Goal: Navigation & Orientation: Go to known website

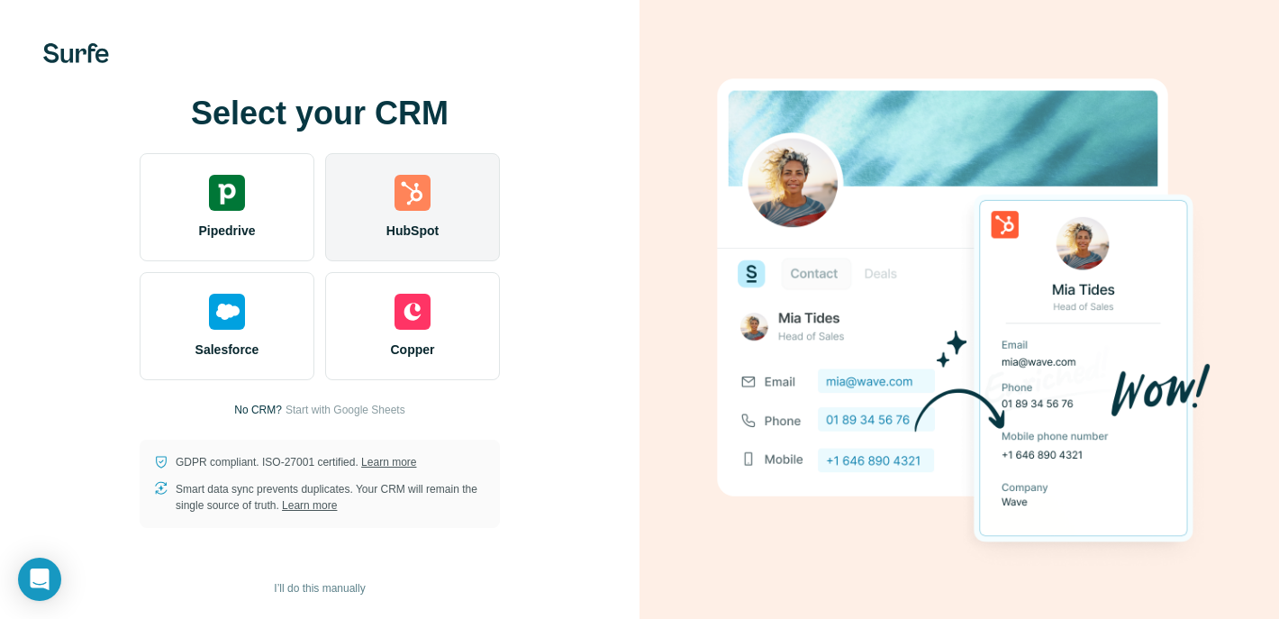
click at [412, 201] on img at bounding box center [413, 193] width 36 height 36
click at [414, 214] on div "HubSpot" at bounding box center [412, 207] width 175 height 108
click at [405, 209] on img at bounding box center [413, 193] width 36 height 36
click at [423, 191] on img at bounding box center [413, 193] width 36 height 36
